Goal: Task Accomplishment & Management: Manage account settings

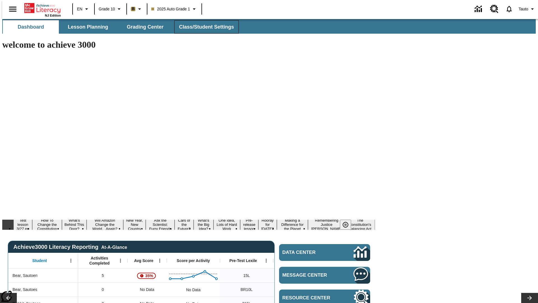
click at [203, 27] on span "Class/Student Settings" at bounding box center [206, 27] width 55 height 6
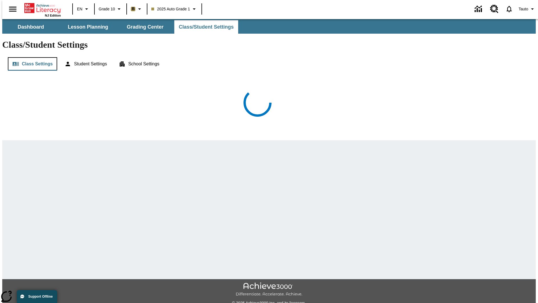
click at [30, 57] on button "Class Settings" at bounding box center [32, 63] width 49 height 13
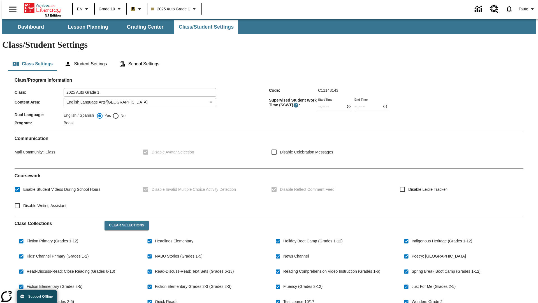
checkbox input "true"
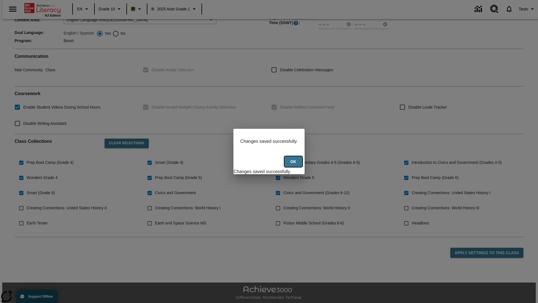
click at [294, 164] on button "Ok" at bounding box center [293, 161] width 18 height 11
